Goal: Task Accomplishment & Management: Use online tool/utility

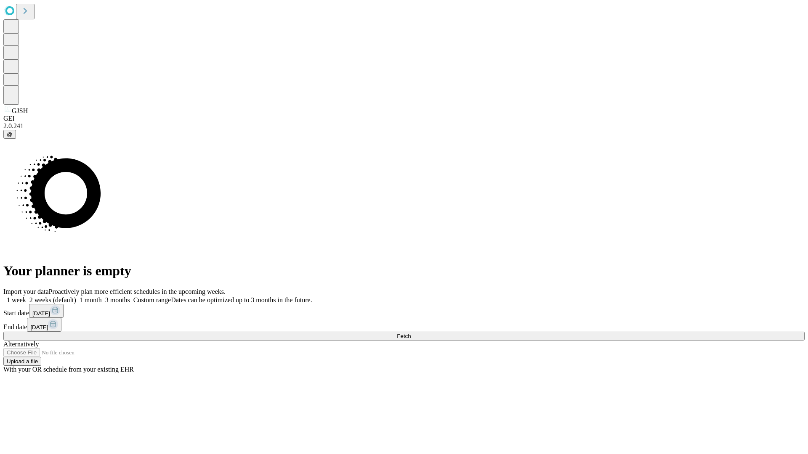
click at [411, 333] on span "Fetch" at bounding box center [404, 336] width 14 height 6
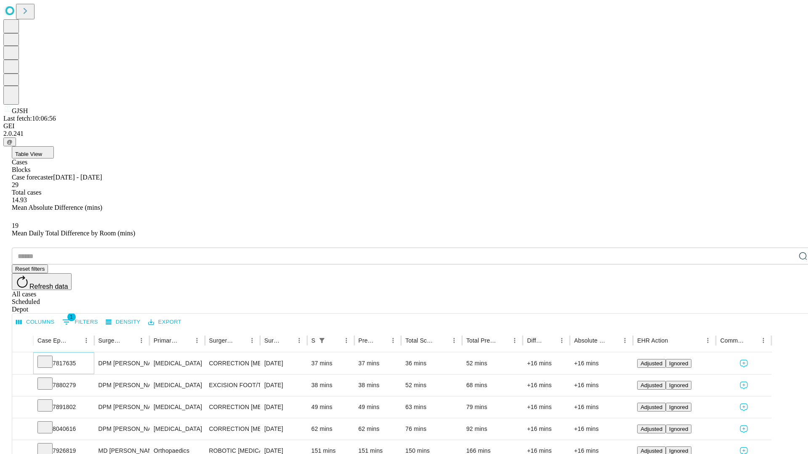
click at [49, 357] on icon at bounding box center [45, 361] width 8 height 8
